Goal: Information Seeking & Learning: Find contact information

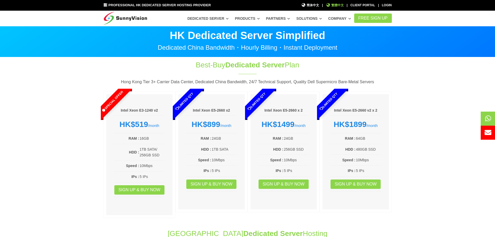
click at [337, 5] on span "繁體中文" at bounding box center [335, 5] width 18 height 5
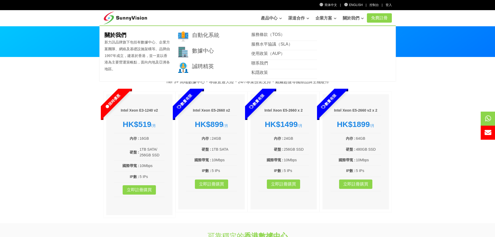
click at [352, 20] on link "關於我們" at bounding box center [353, 18] width 21 height 10
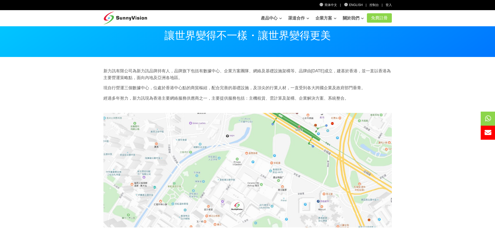
click at [62, 124] on section "新力訊有限公司為新力訊品牌持有人，品牌旗下包括有數據中心、企業方案團隊、網絡及基礎設施架構等。品牌由1997年成立，建基於香港，並一直以香港為主要營運策略點，…" at bounding box center [247, 203] width 495 height 292
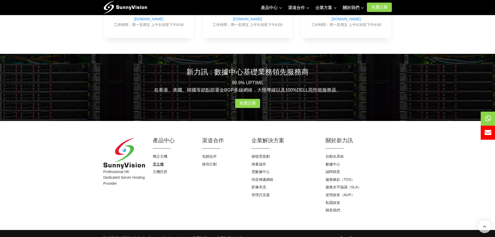
scroll to position [298, 0]
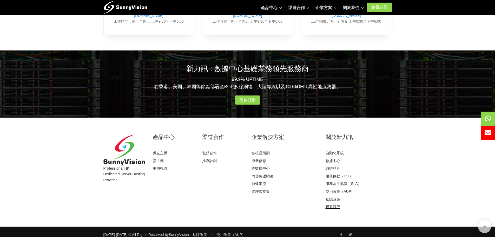
click at [331, 204] on link "聯系我們" at bounding box center [332, 206] width 15 height 4
